Goal: Information Seeking & Learning: Compare options

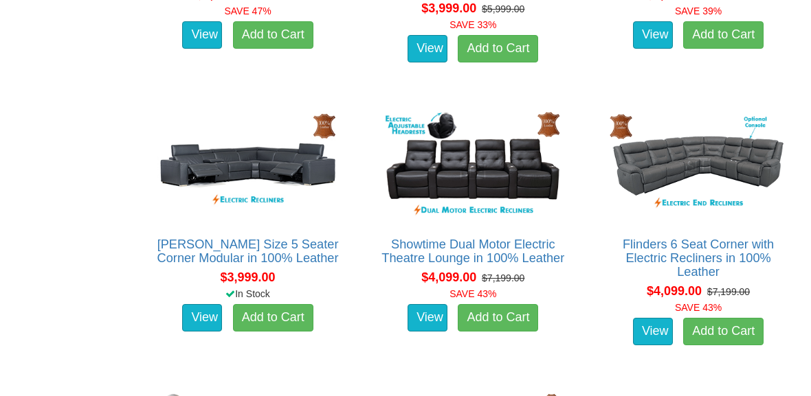
scroll to position [1849, 0]
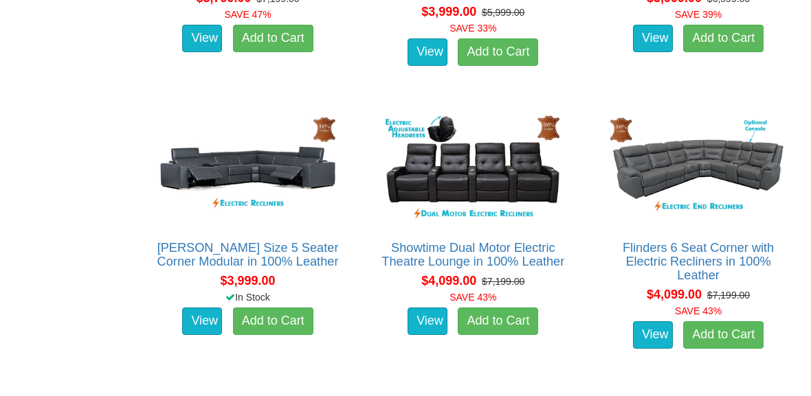
click at [202, 192] on img at bounding box center [248, 170] width 190 height 116
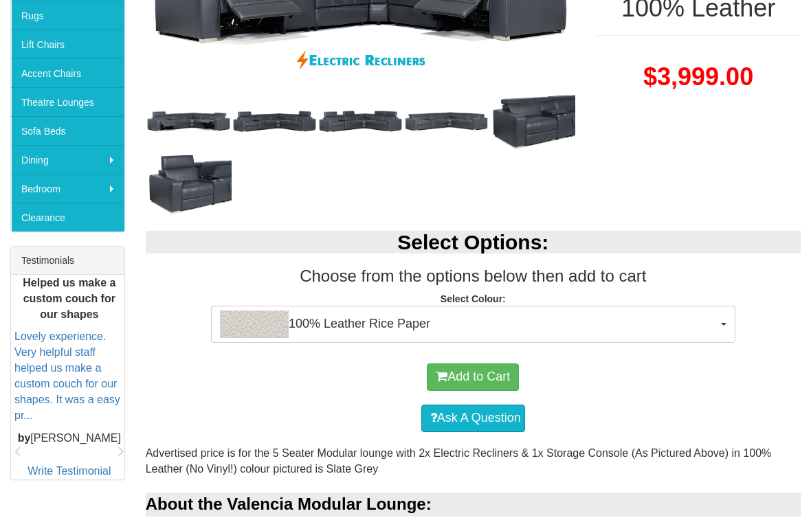
scroll to position [356, 0]
click at [368, 316] on span "100% Leather Rice Paper" at bounding box center [468, 324] width 497 height 27
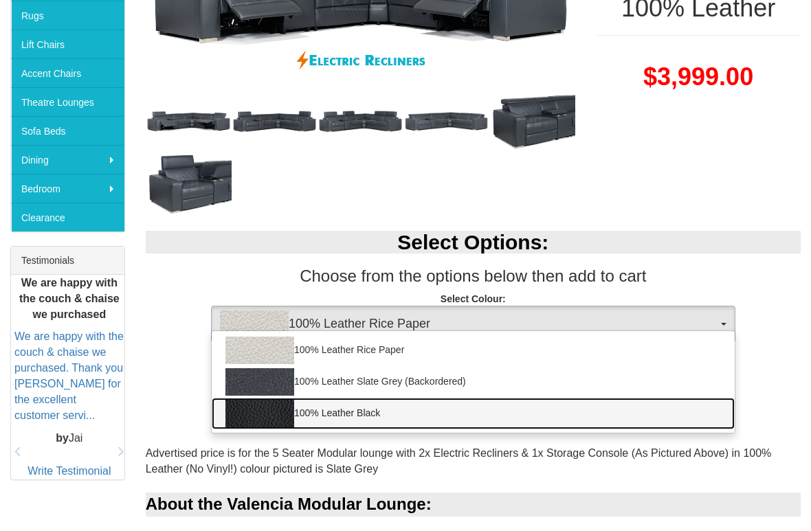
click at [357, 396] on link "100% Leather Black" at bounding box center [473, 414] width 523 height 32
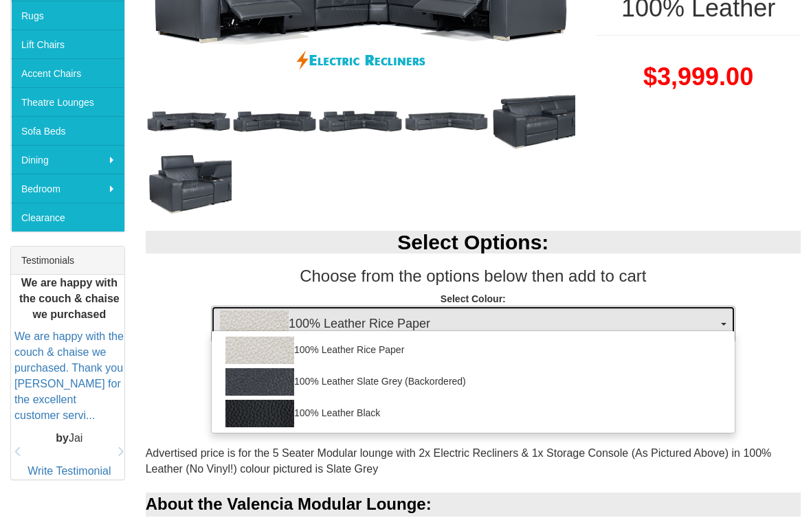
select select "1145"
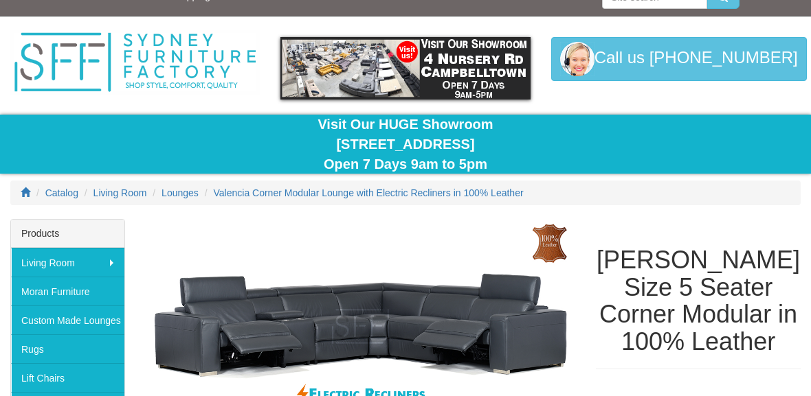
scroll to position [0, 0]
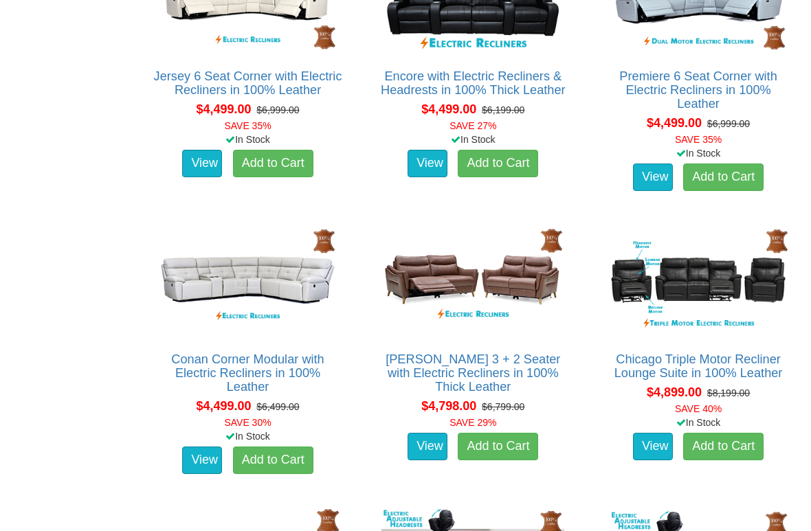
scroll to position [2590, 0]
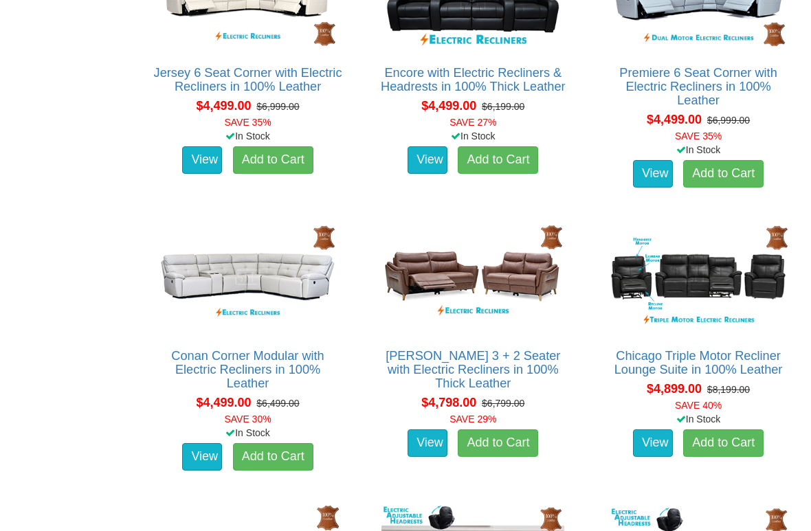
click at [204, 273] on img at bounding box center [248, 278] width 190 height 116
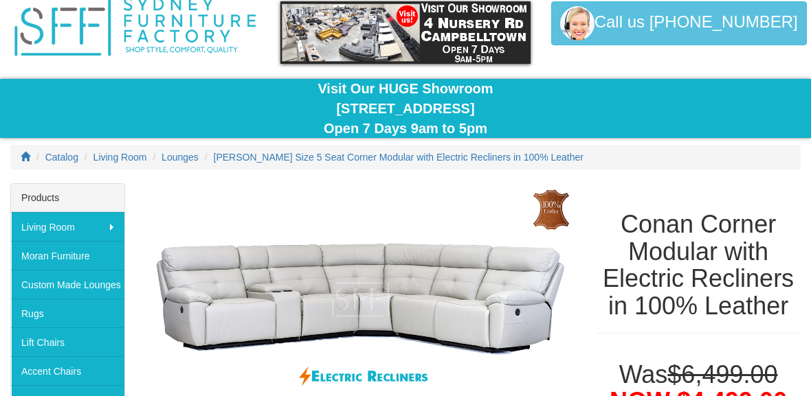
scroll to position [58, 0]
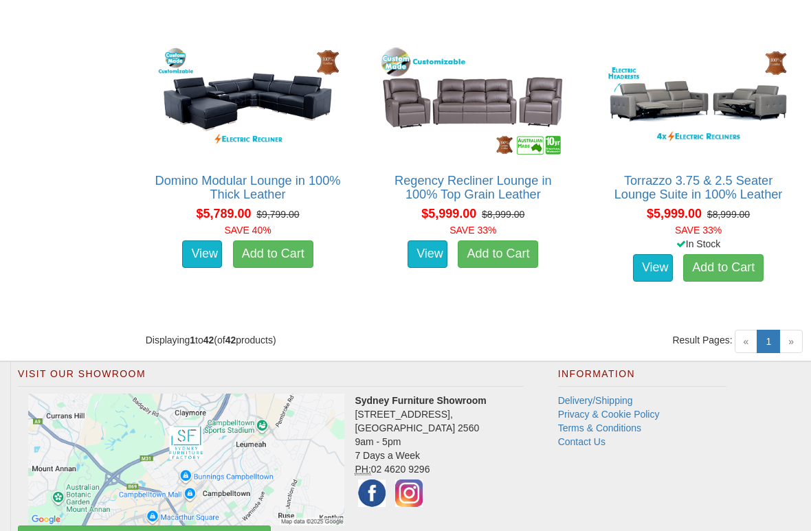
scroll to position [4522, 0]
